Goal: Information Seeking & Learning: Learn about a topic

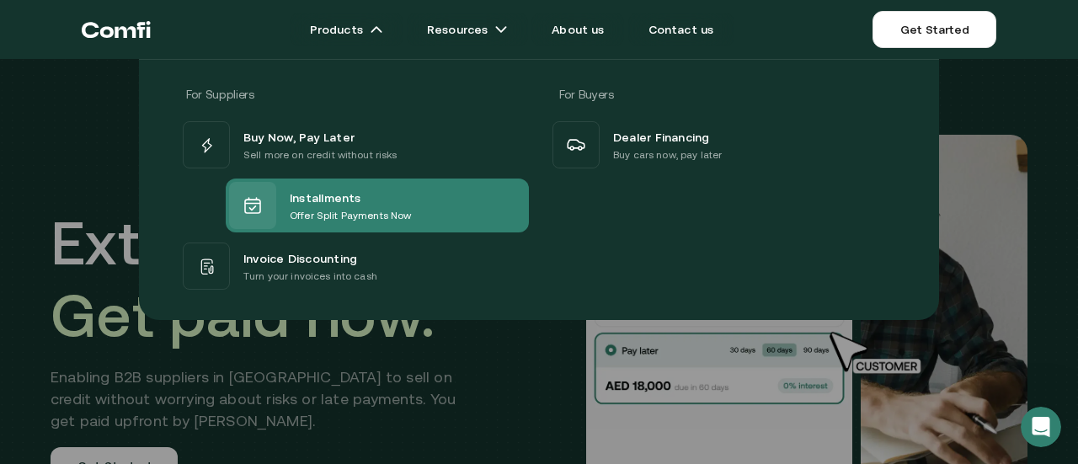
click at [349, 198] on span "Installments" at bounding box center [326, 197] width 72 height 20
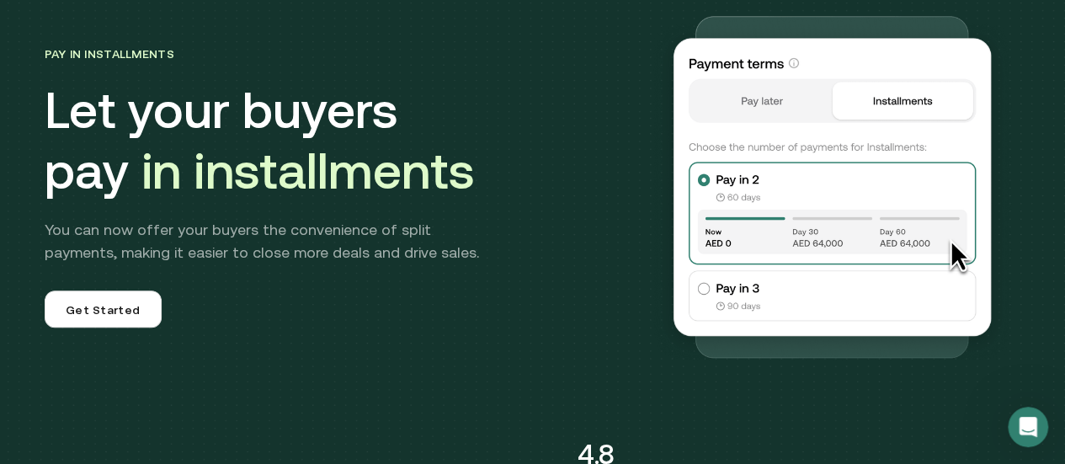
scroll to position [145, 0]
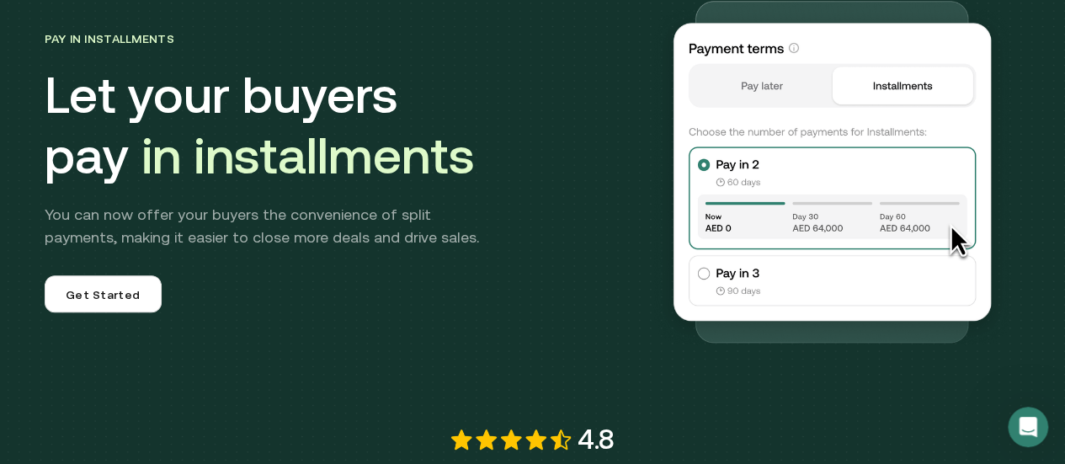
click at [737, 274] on img at bounding box center [831, 169] width 377 height 377
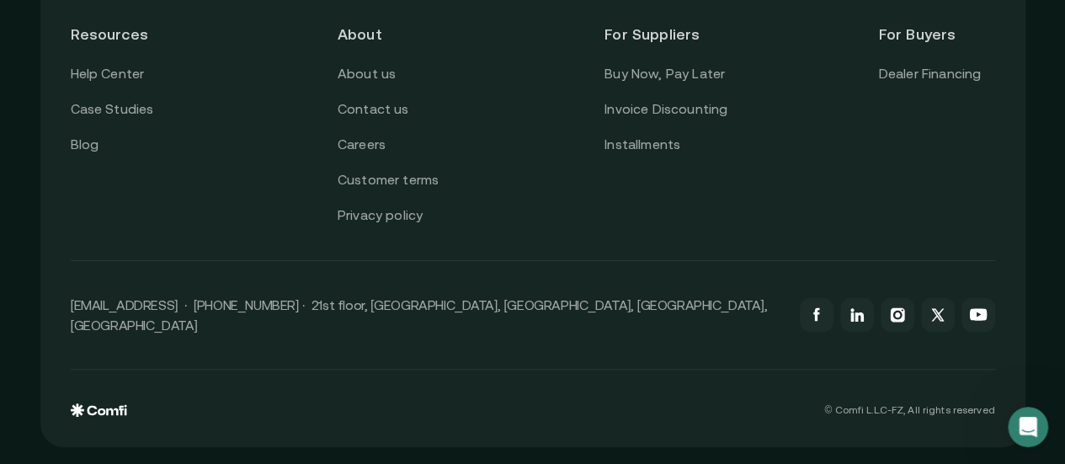
scroll to position [3456, 0]
click at [646, 156] on link "Installments" at bounding box center [642, 145] width 76 height 22
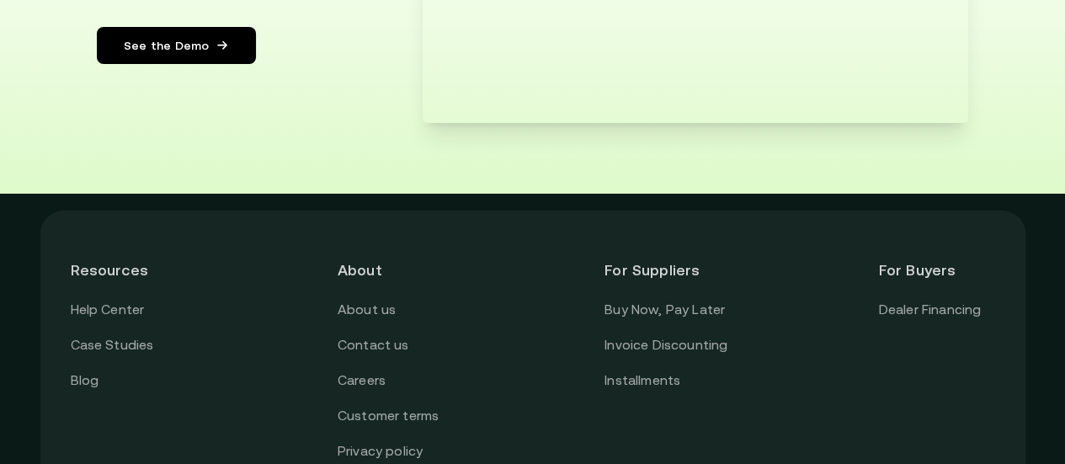
scroll to position [3474, 0]
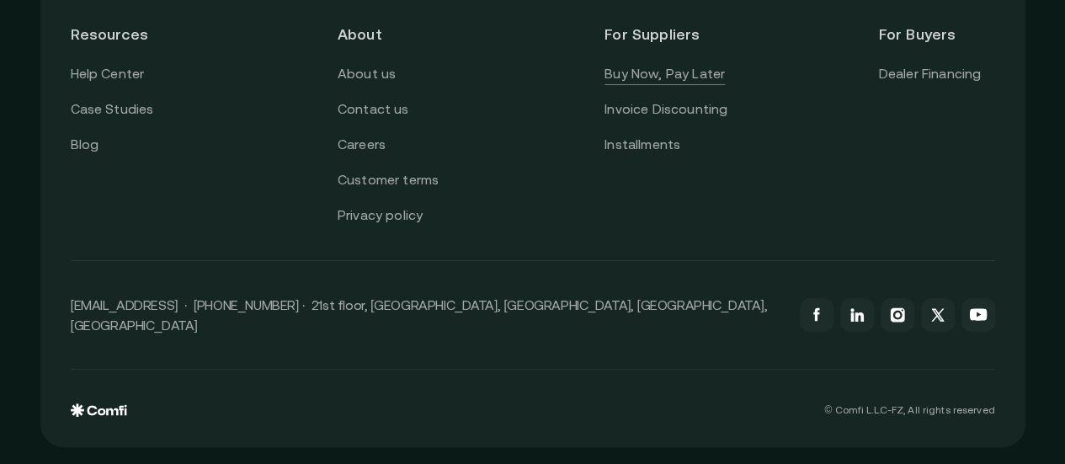
click at [689, 79] on link "Buy Now, Pay Later" at bounding box center [664, 74] width 120 height 22
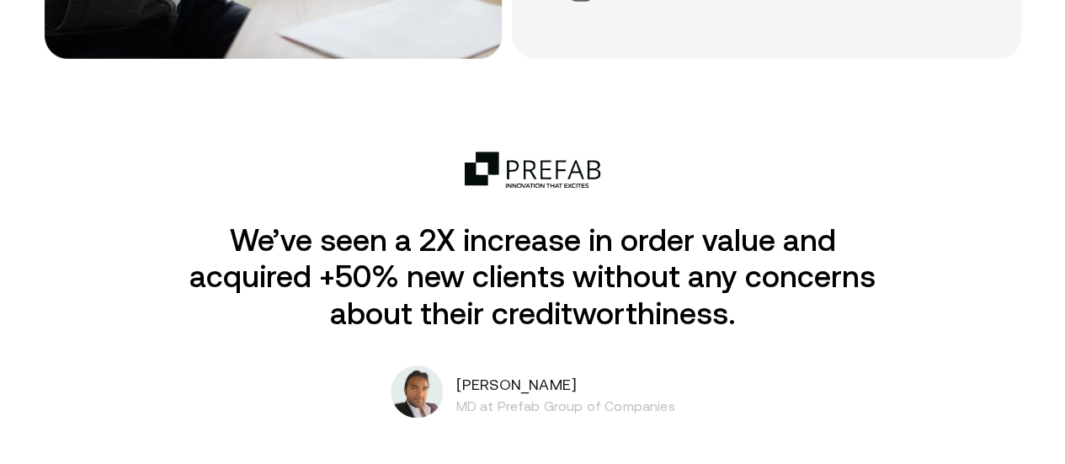
scroll to position [2707, 0]
